Goal: Download file/media

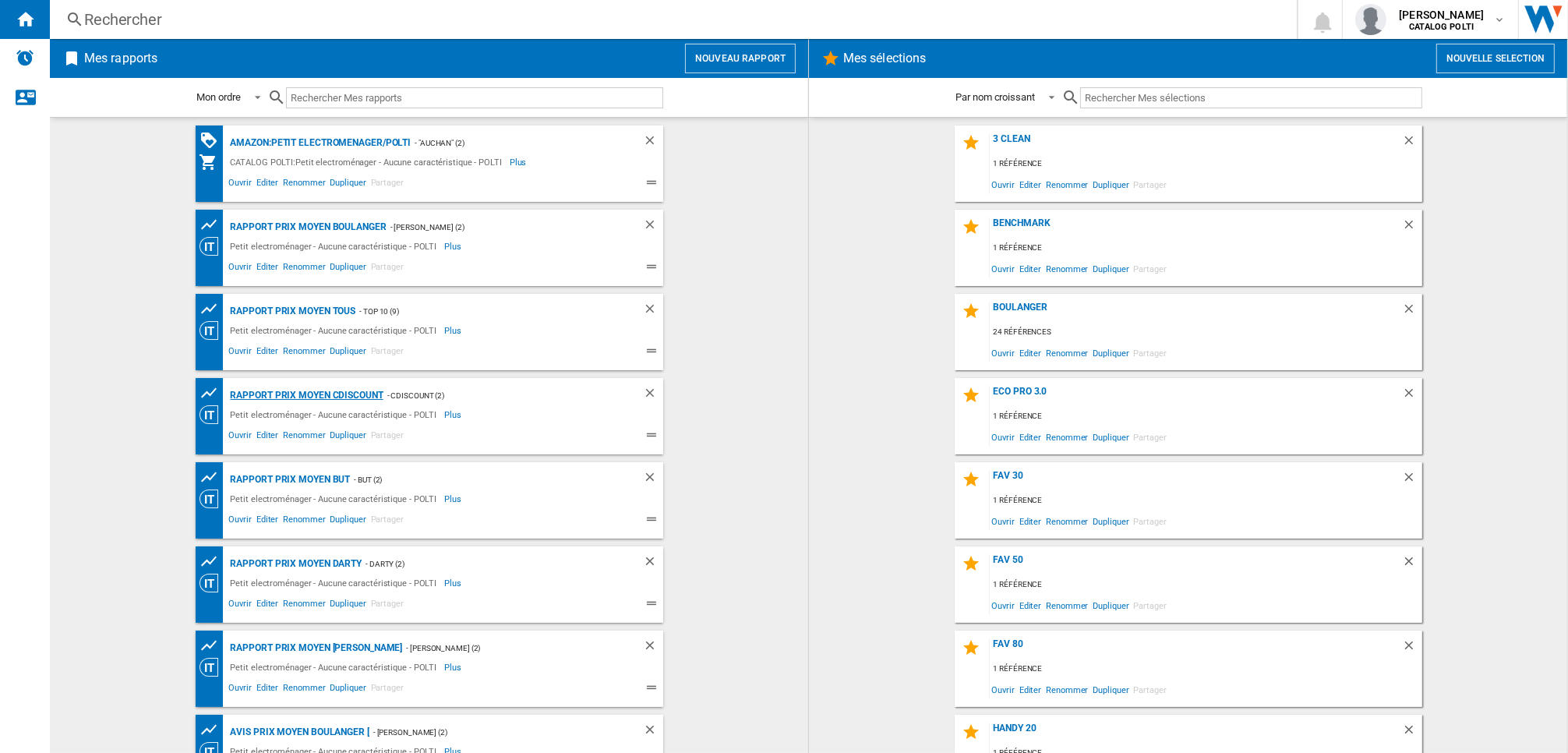
click at [328, 396] on div "Rapport Prix Moyen CDiscount" at bounding box center [305, 395] width 157 height 20
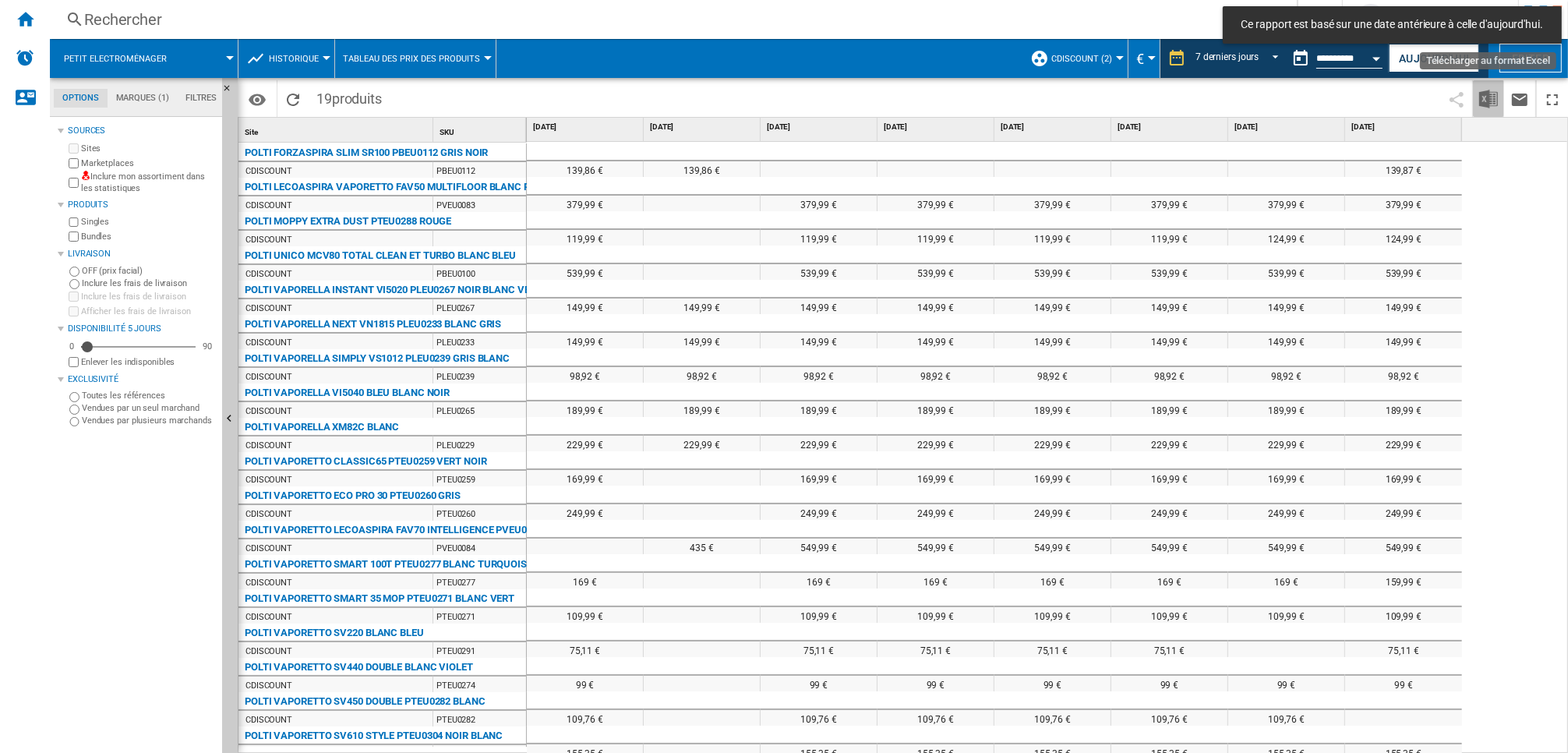
click at [1485, 99] on img "Télécharger au format Excel" at bounding box center [1489, 99] width 19 height 19
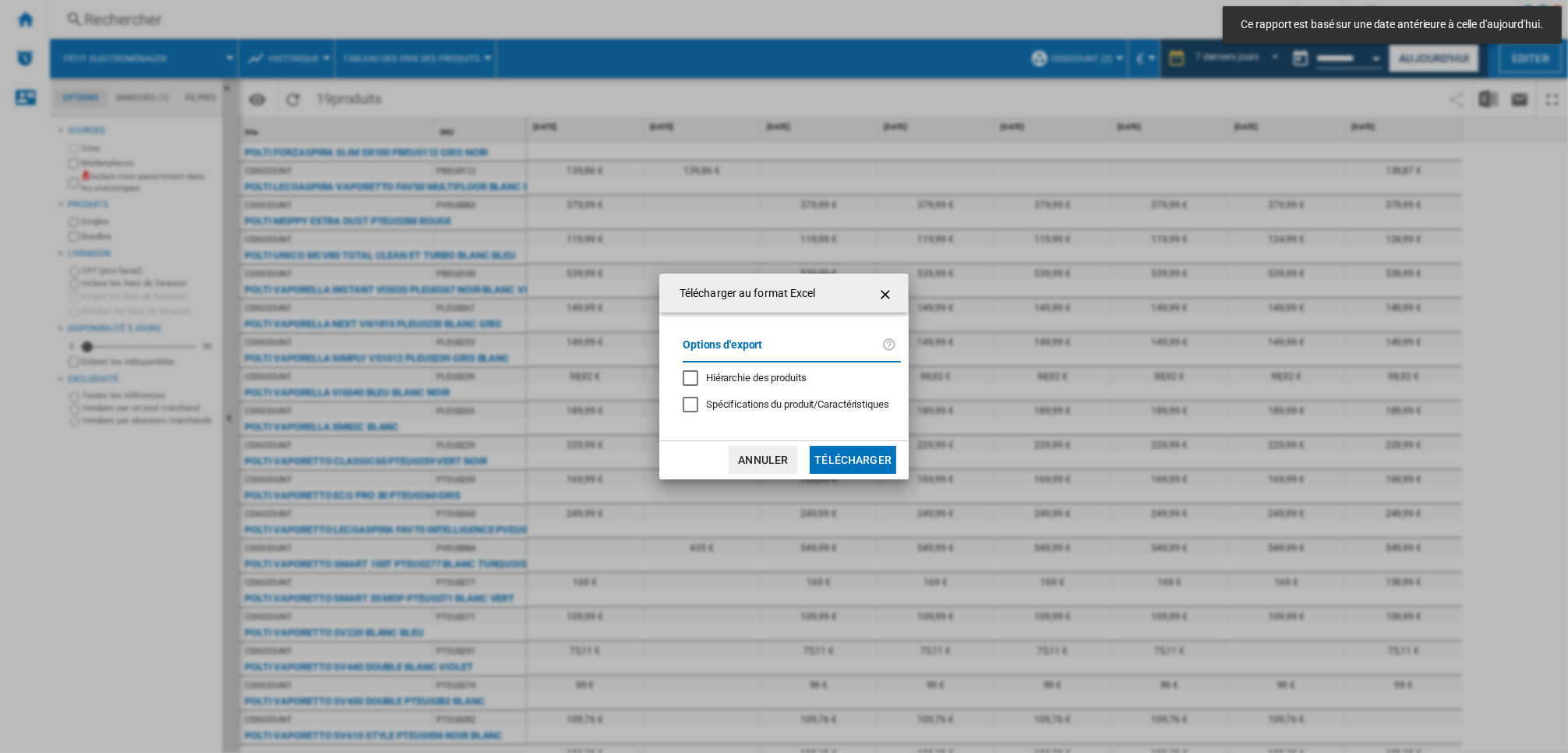
click at [893, 295] on ng-md-icon "getI18NText('BUTTONS.CLOSE_DIALOG')" at bounding box center [887, 295] width 19 height 19
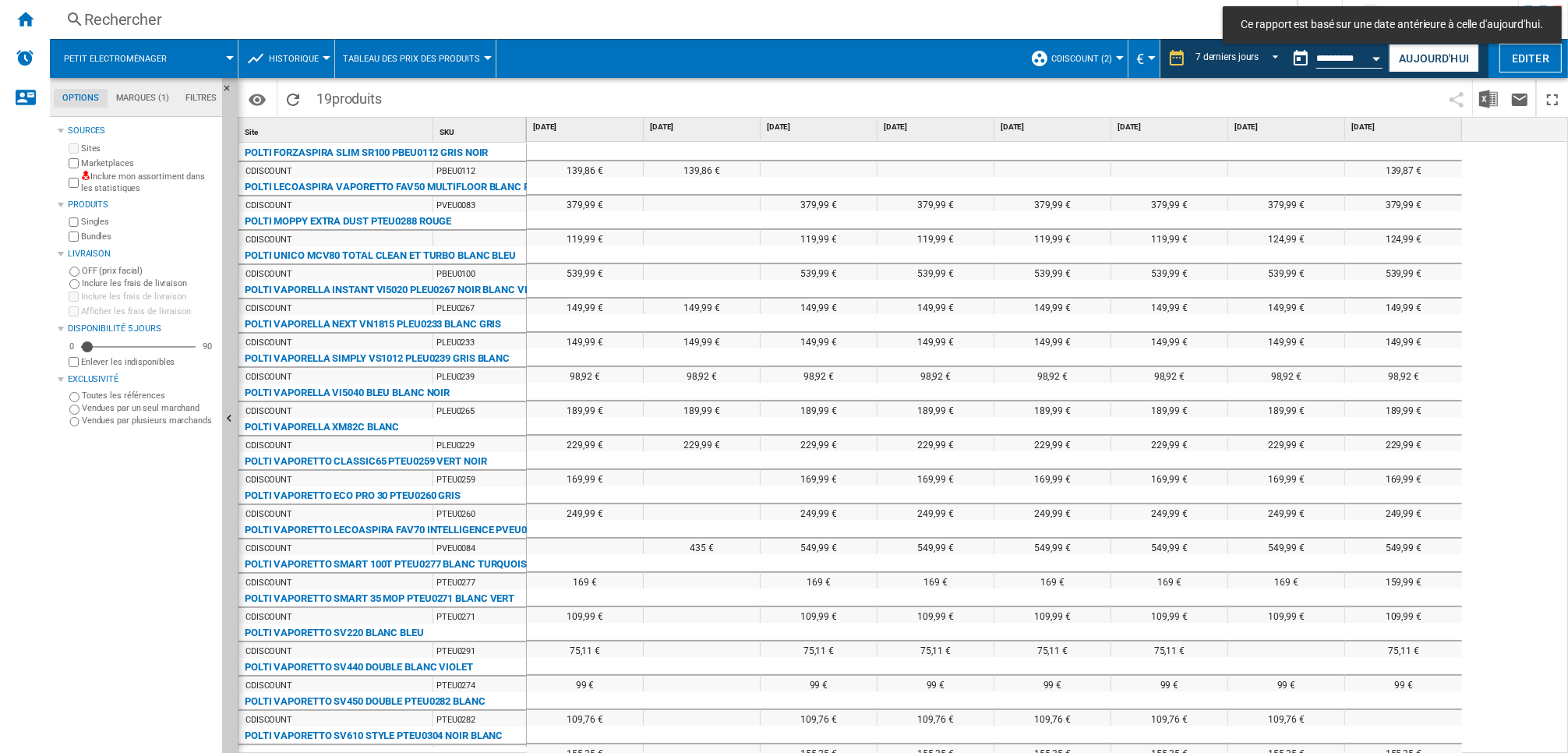
click at [1375, 55] on button "Open calendar" at bounding box center [1376, 55] width 28 height 28
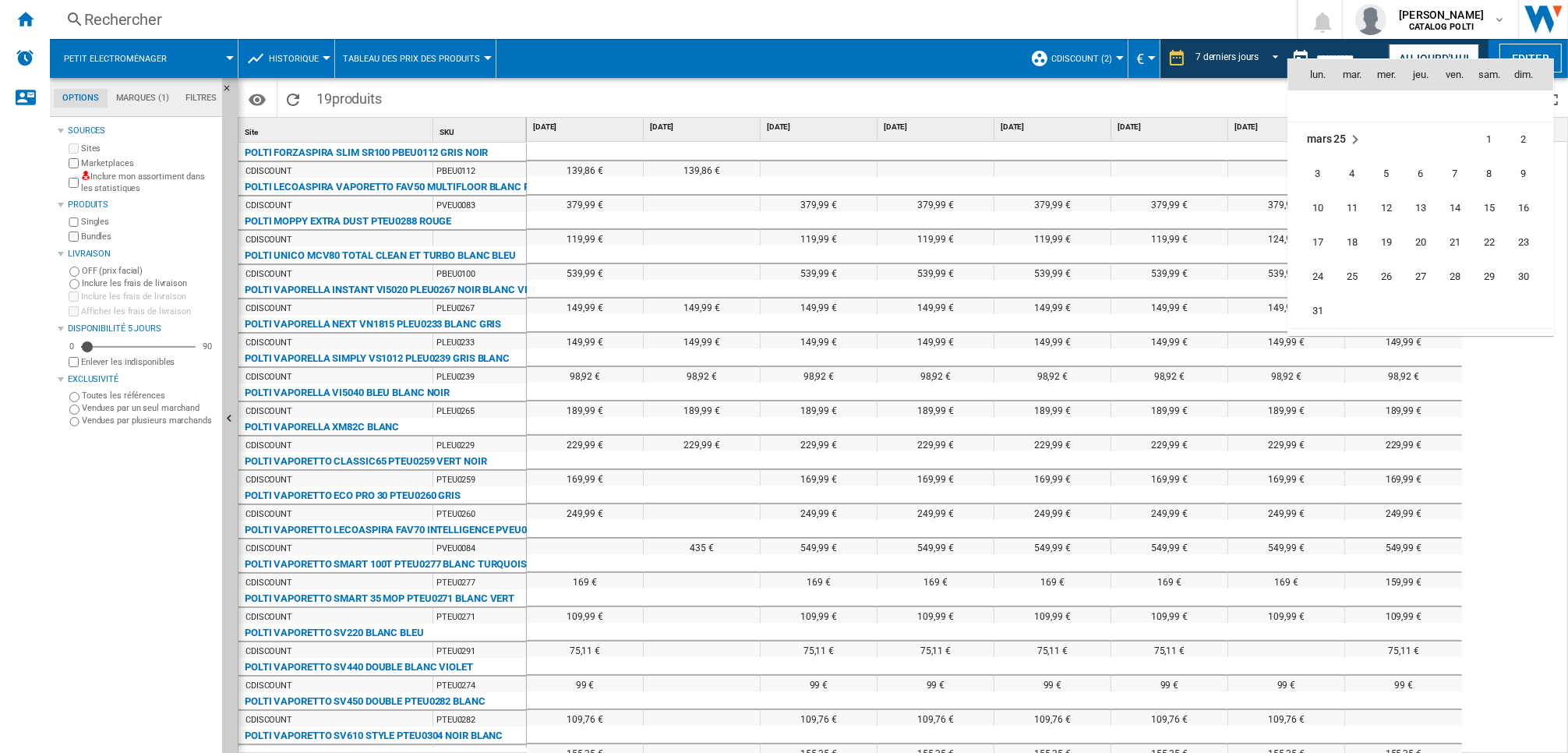
scroll to position [6193, 0]
drag, startPoint x: 1078, startPoint y: 108, endPoint x: 1099, endPoint y: 106, distance: 21.1
click at [1087, 106] on div at bounding box center [784, 376] width 1568 height 753
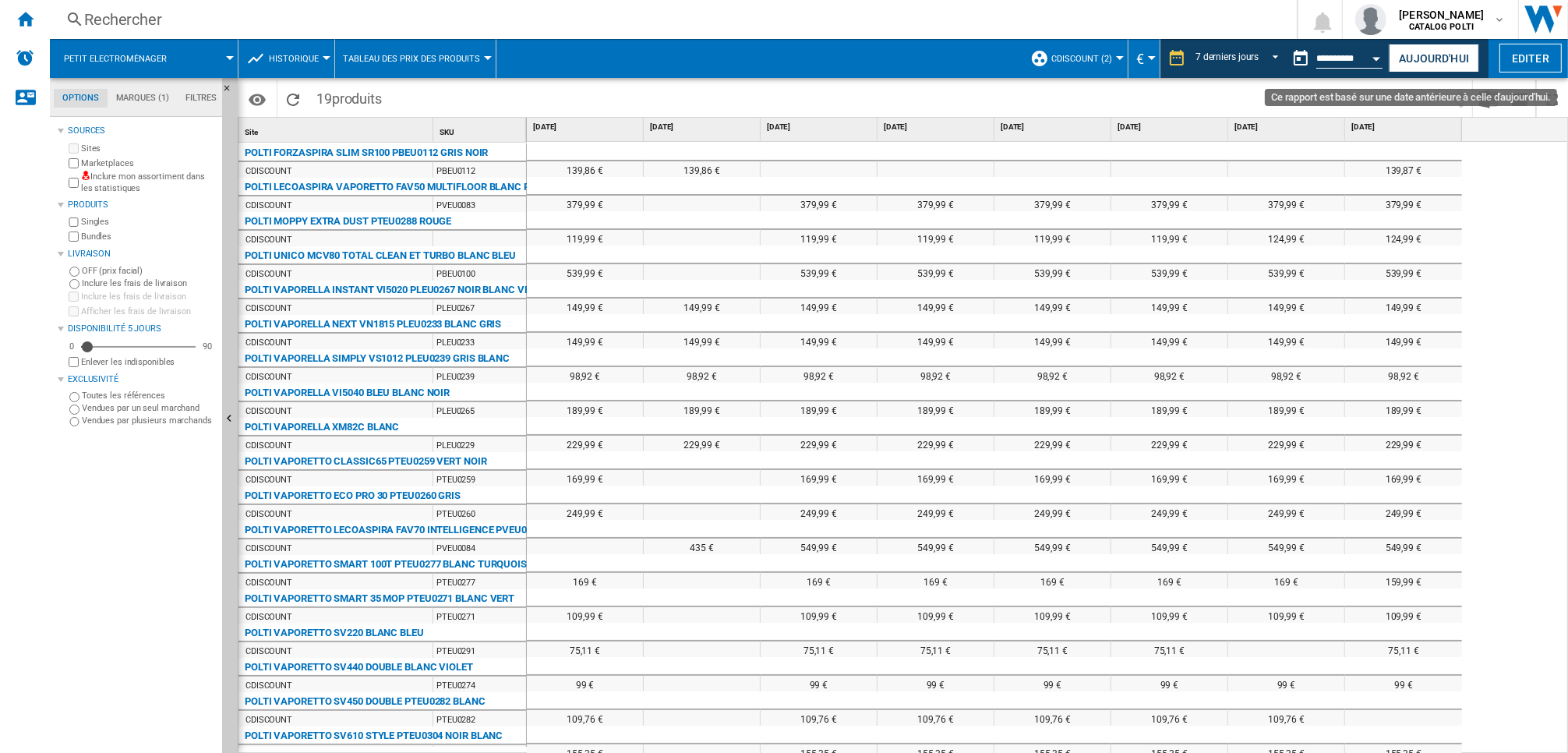
click at [1375, 59] on div "Open calendar" at bounding box center [1377, 59] width 8 height 4
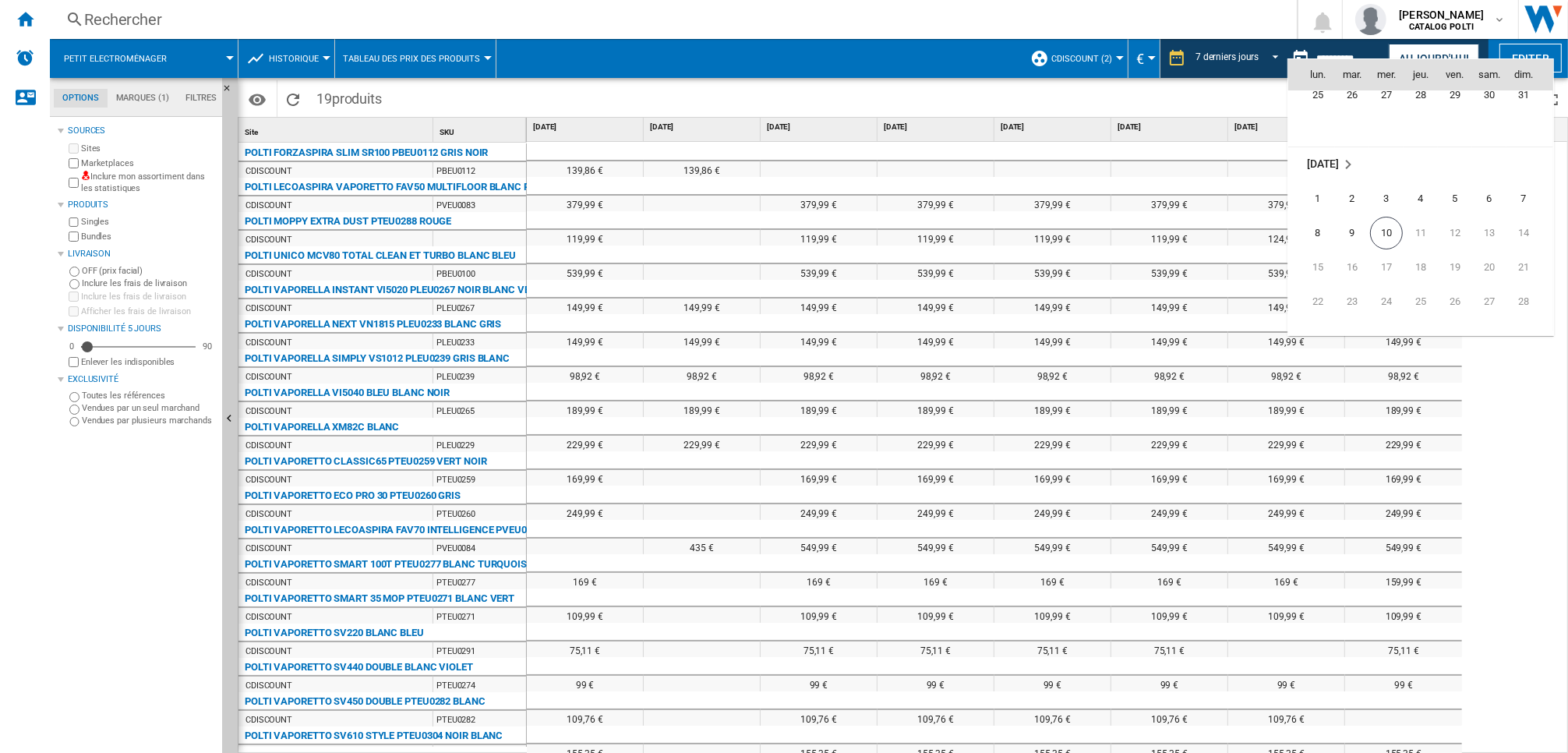
scroll to position [7435, 0]
click at [1327, 173] on span "8" at bounding box center [1317, 175] width 31 height 31
type input "**********"
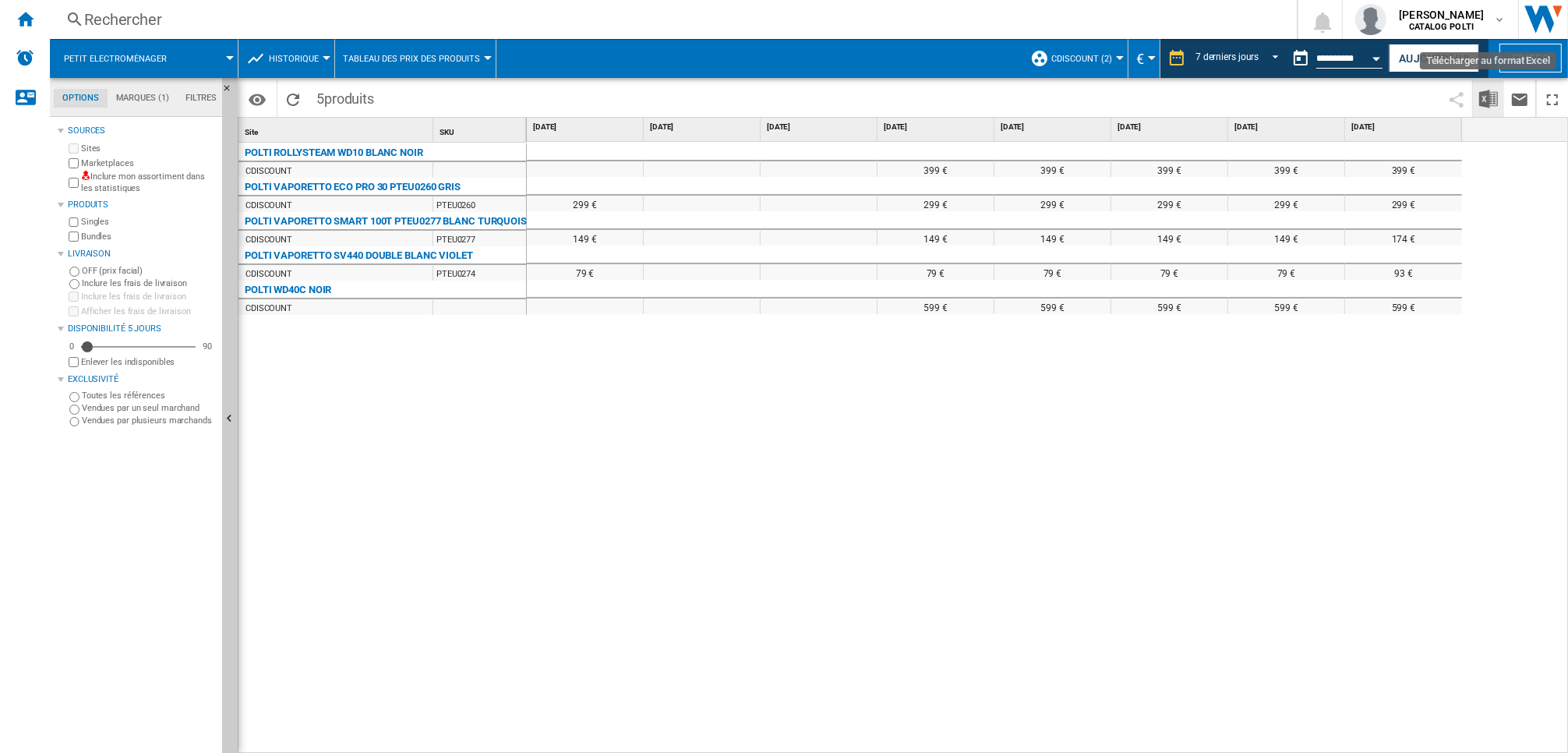
click at [1485, 103] on img "Télécharger au format Excel" at bounding box center [1489, 99] width 19 height 19
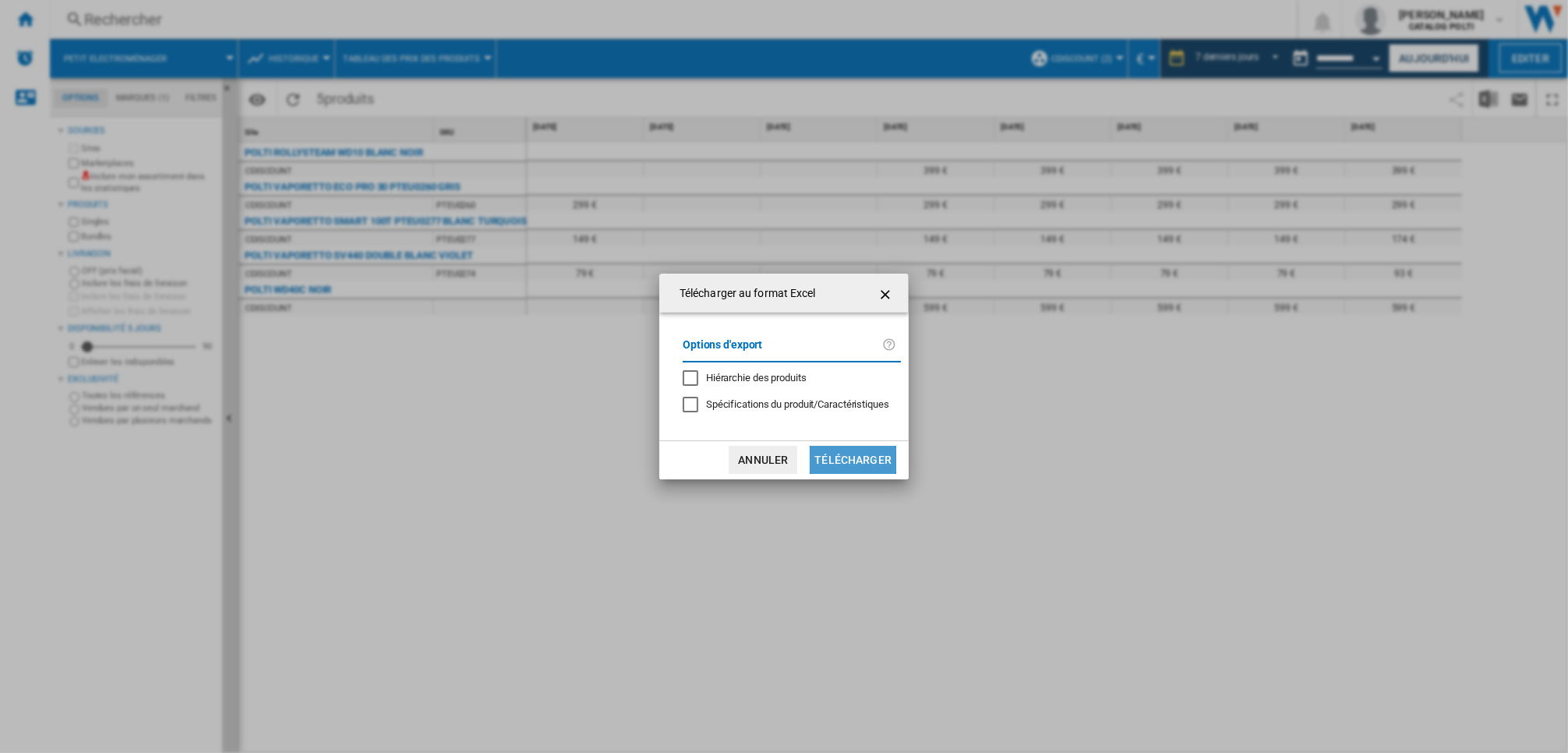
click at [847, 452] on button "Télécharger" at bounding box center [852, 459] width 86 height 28
